Goal: Find specific page/section: Find specific page/section

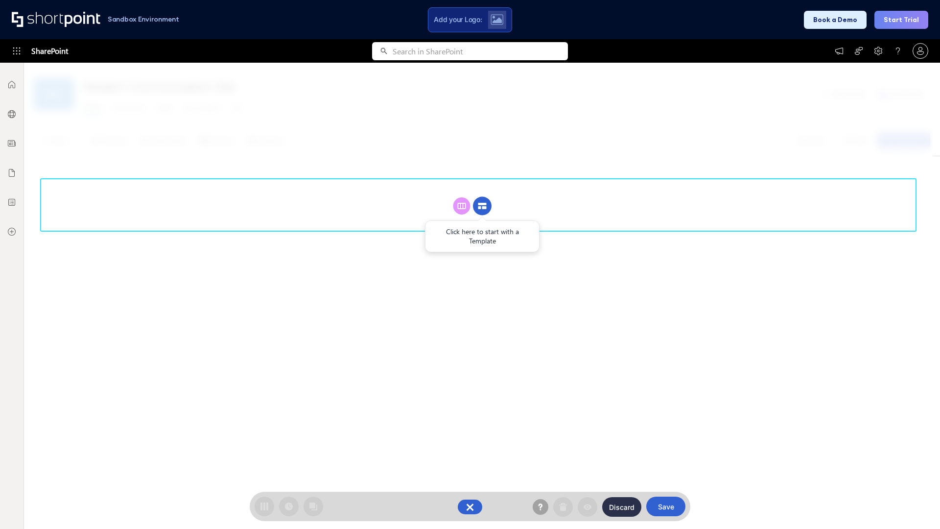
click at [482, 206] on circle at bounding box center [482, 206] width 19 height 19
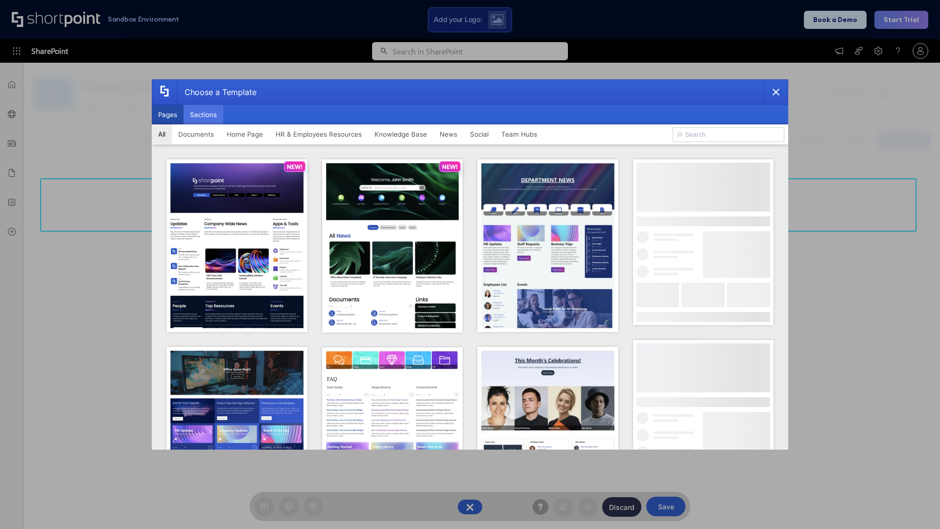
click at [203, 115] on button "Sections" at bounding box center [204, 115] width 40 height 20
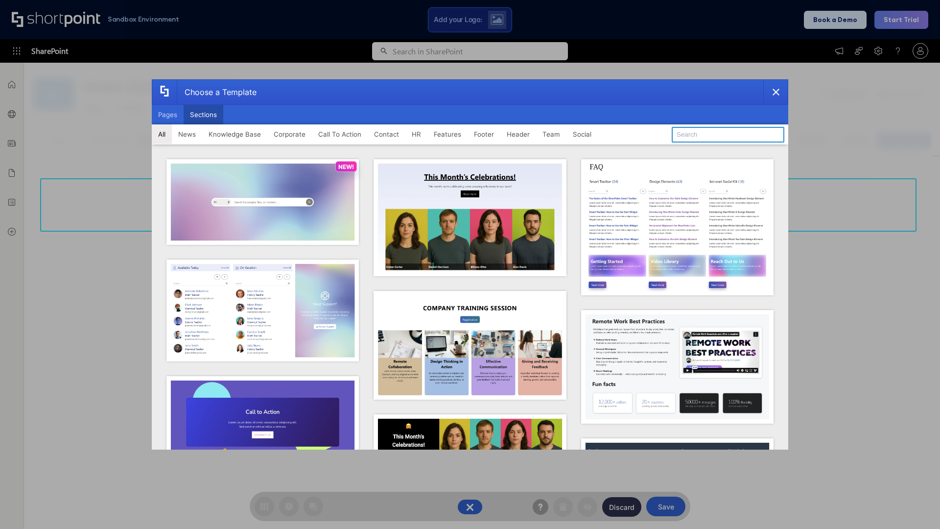
type input "Features Kit 5"
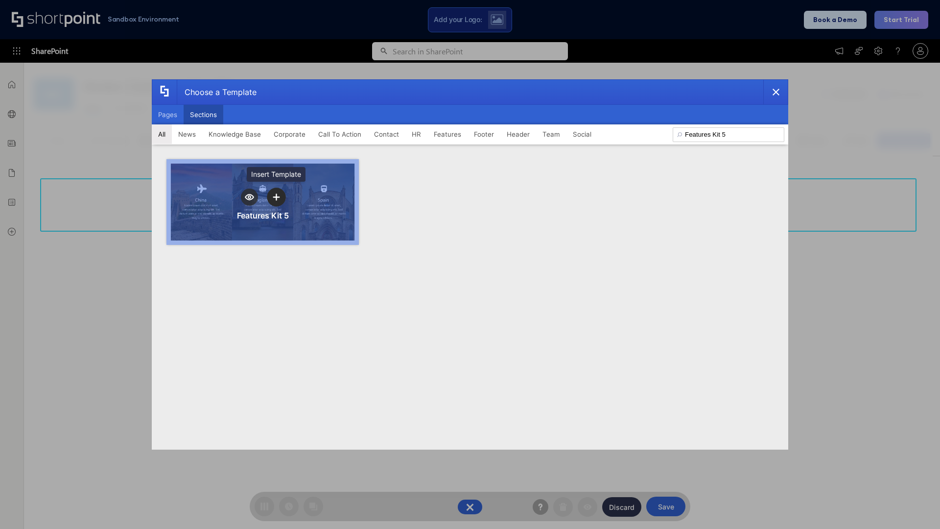
click at [276, 197] on icon "template selector" at bounding box center [276, 196] width 7 height 7
